Goal: Check status: Check status

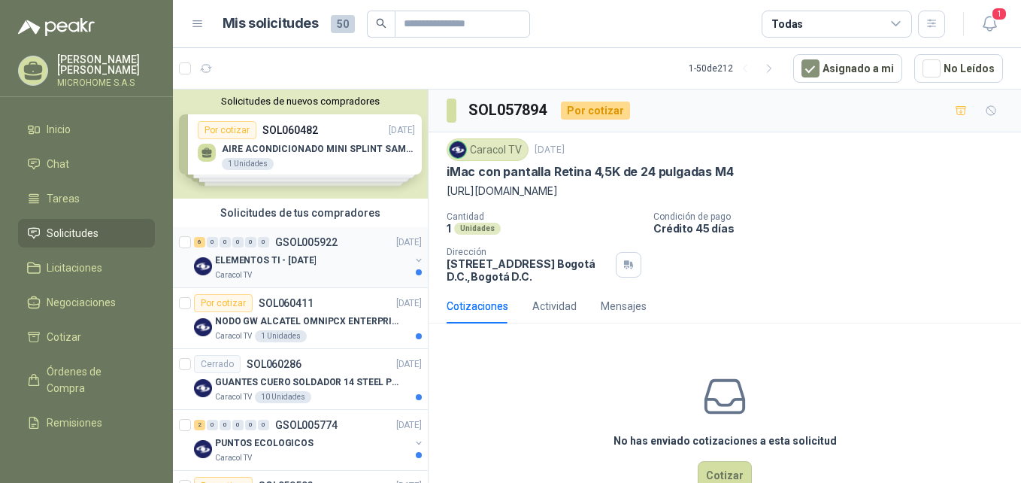
click at [297, 256] on p "ELEMENTOS TI - [DATE]" at bounding box center [265, 260] width 101 height 14
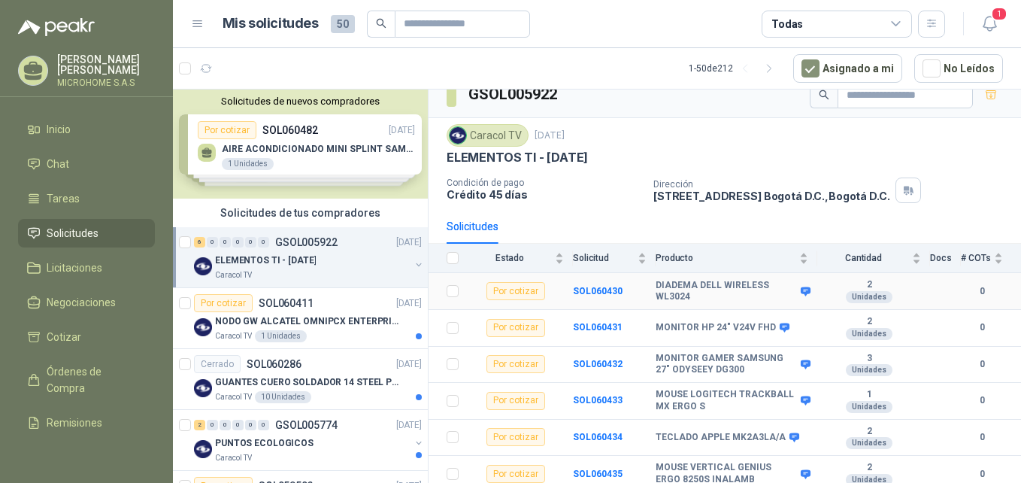
scroll to position [22, 0]
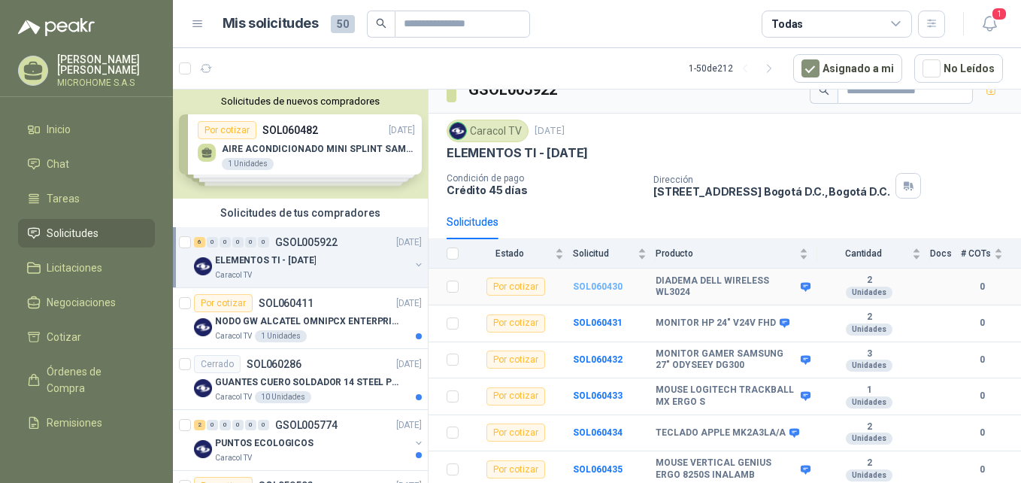
click at [602, 286] on b "SOL060430" at bounding box center [598, 286] width 50 height 11
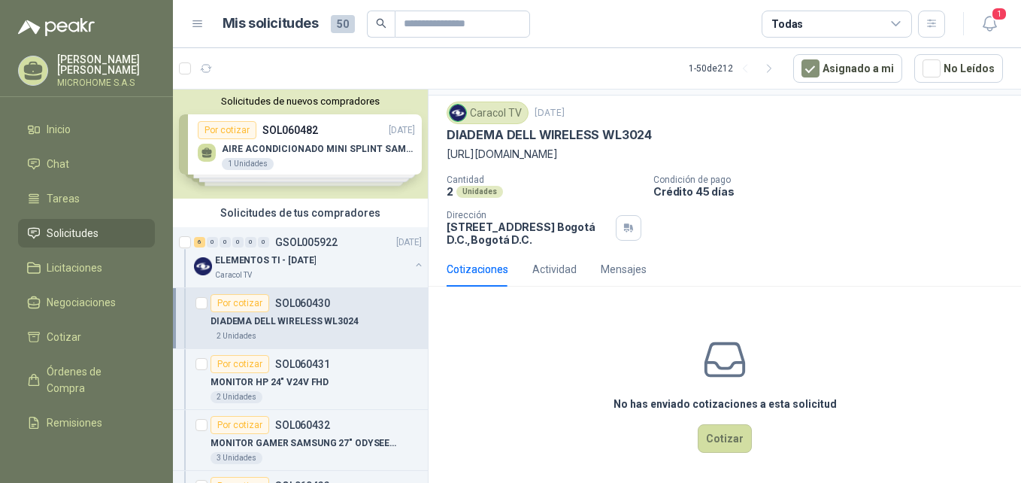
scroll to position [56, 0]
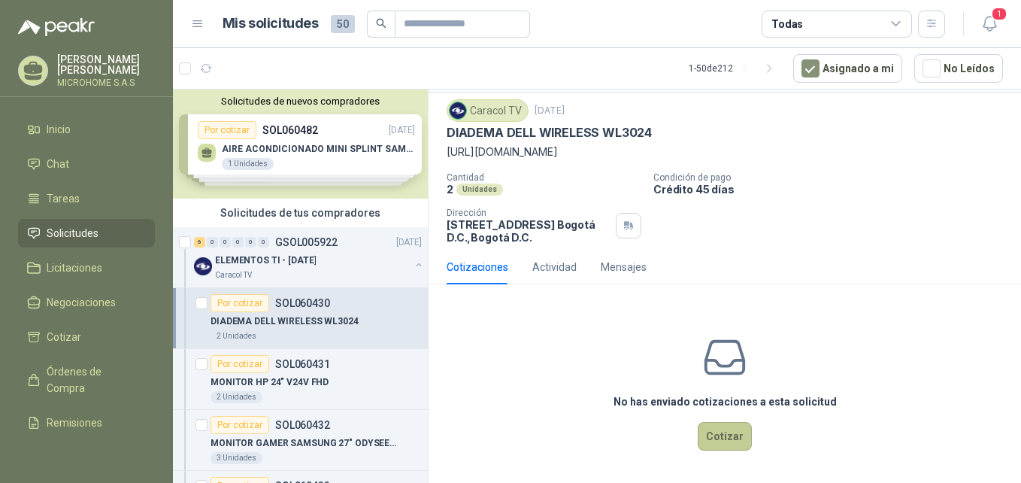
click at [723, 438] on button "Cotizar" at bounding box center [725, 436] width 54 height 29
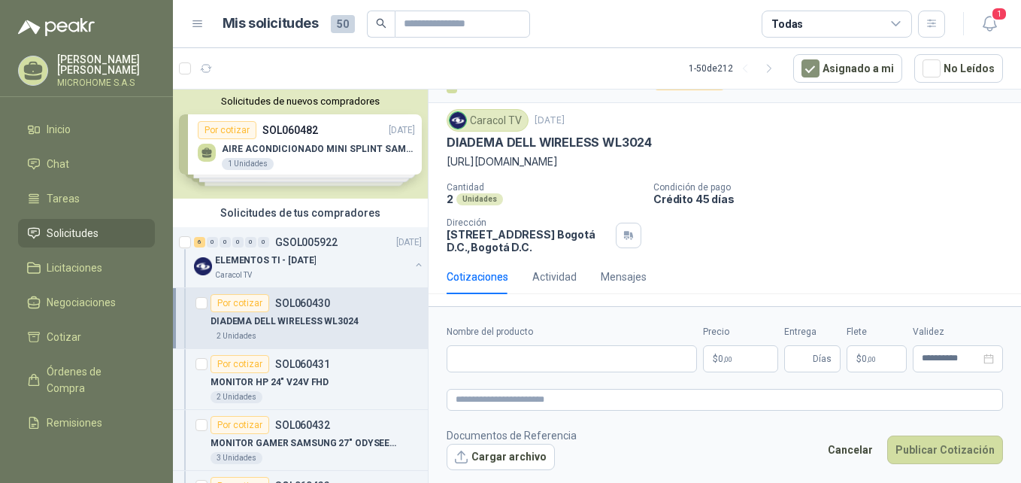
scroll to position [46, 0]
click at [360, 271] on div "Caracol TV" at bounding box center [312, 275] width 195 height 12
